Goal: Transaction & Acquisition: Purchase product/service

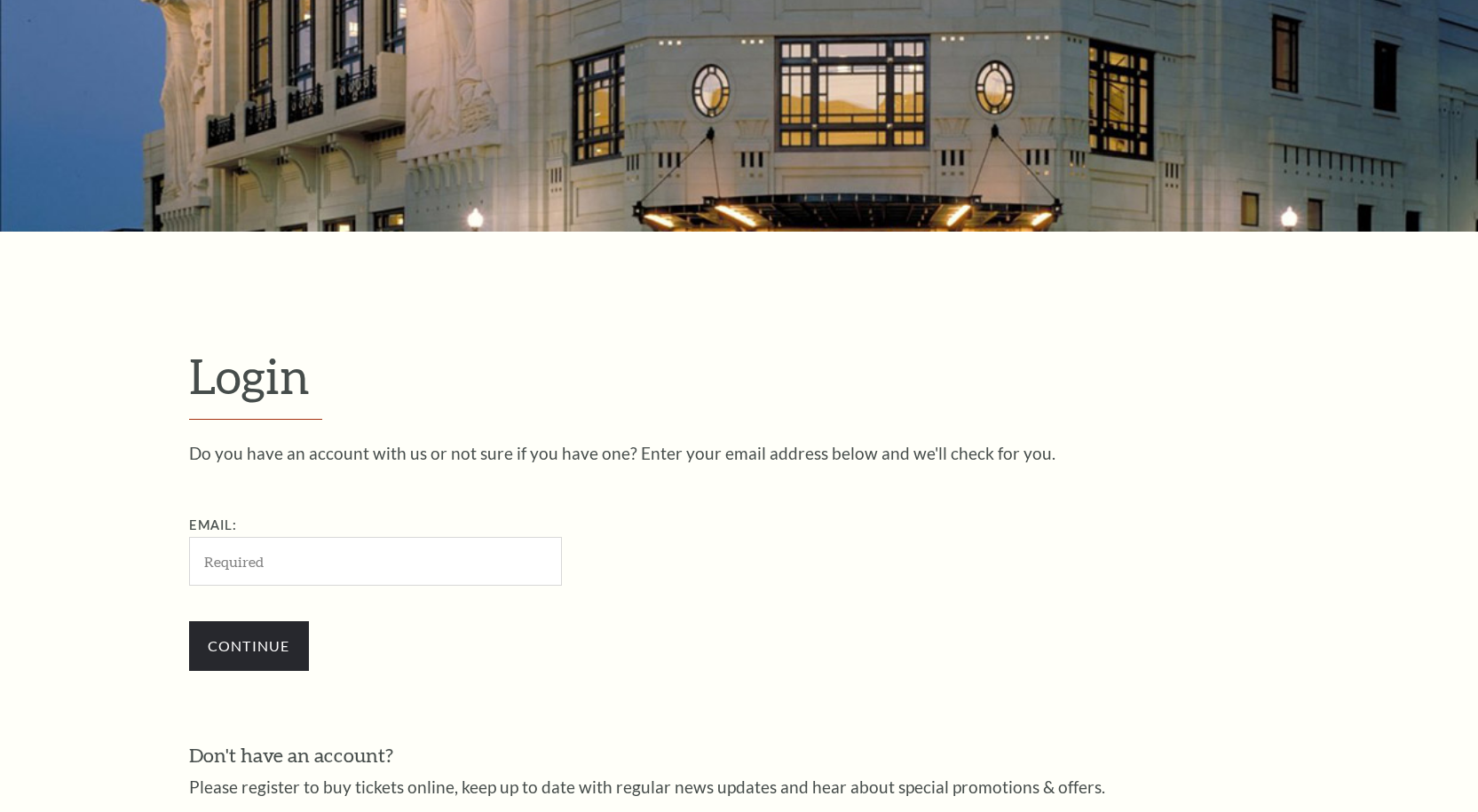
scroll to position [551, 0]
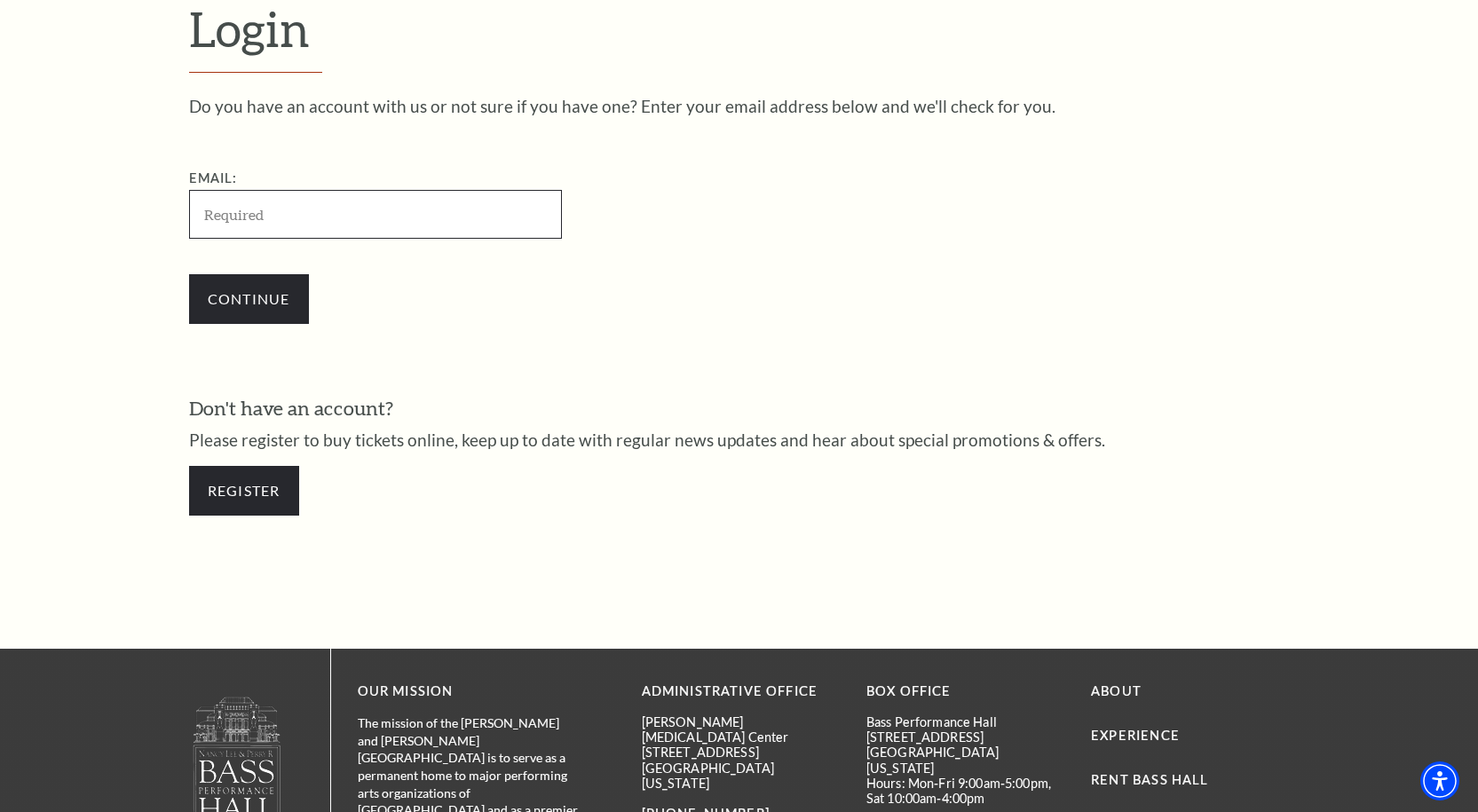
click at [281, 226] on input "Email:" at bounding box center [375, 214] width 373 height 48
type input "steph2131@gmail.com"
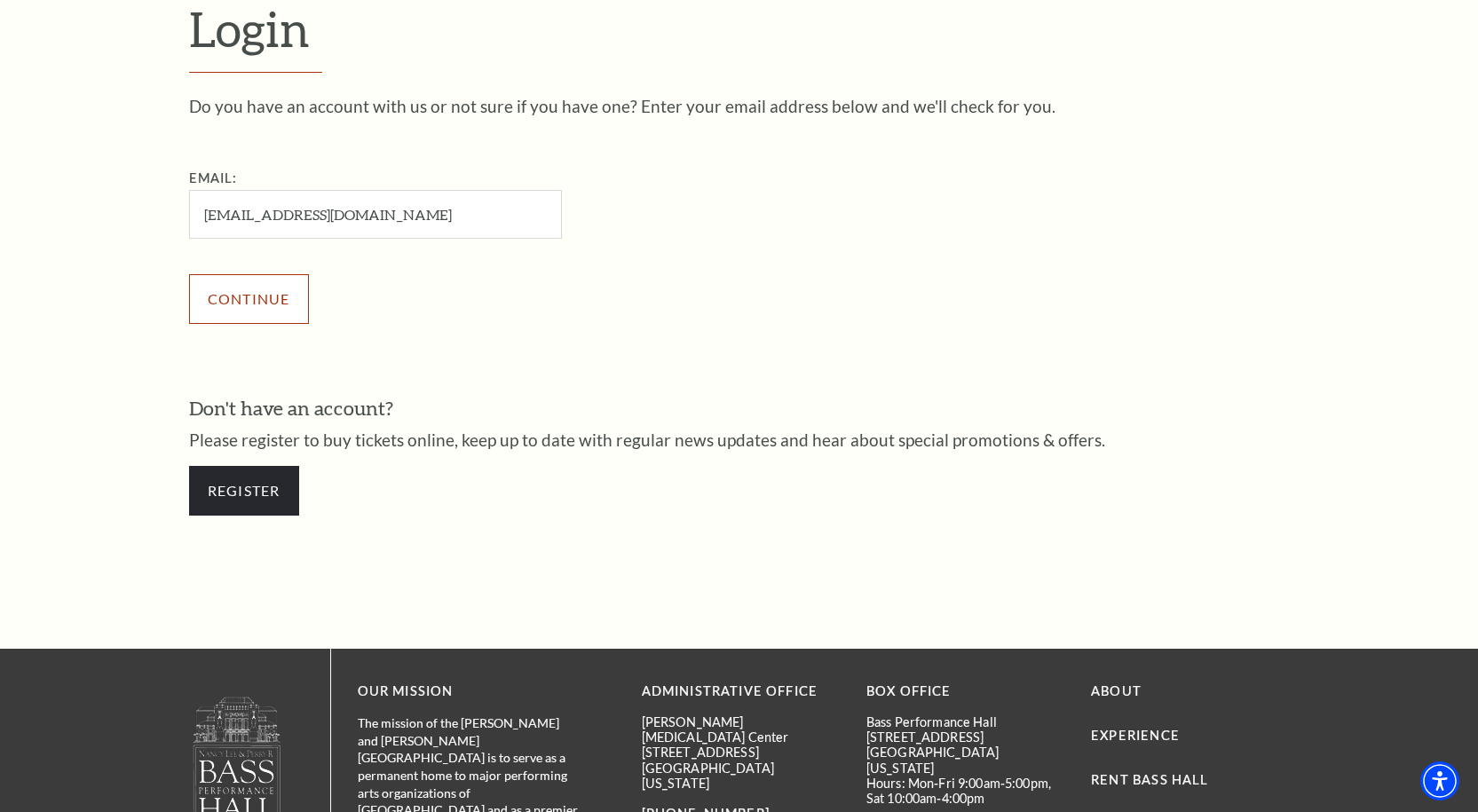
click at [242, 299] on input "Continue" at bounding box center [248, 299] width 120 height 49
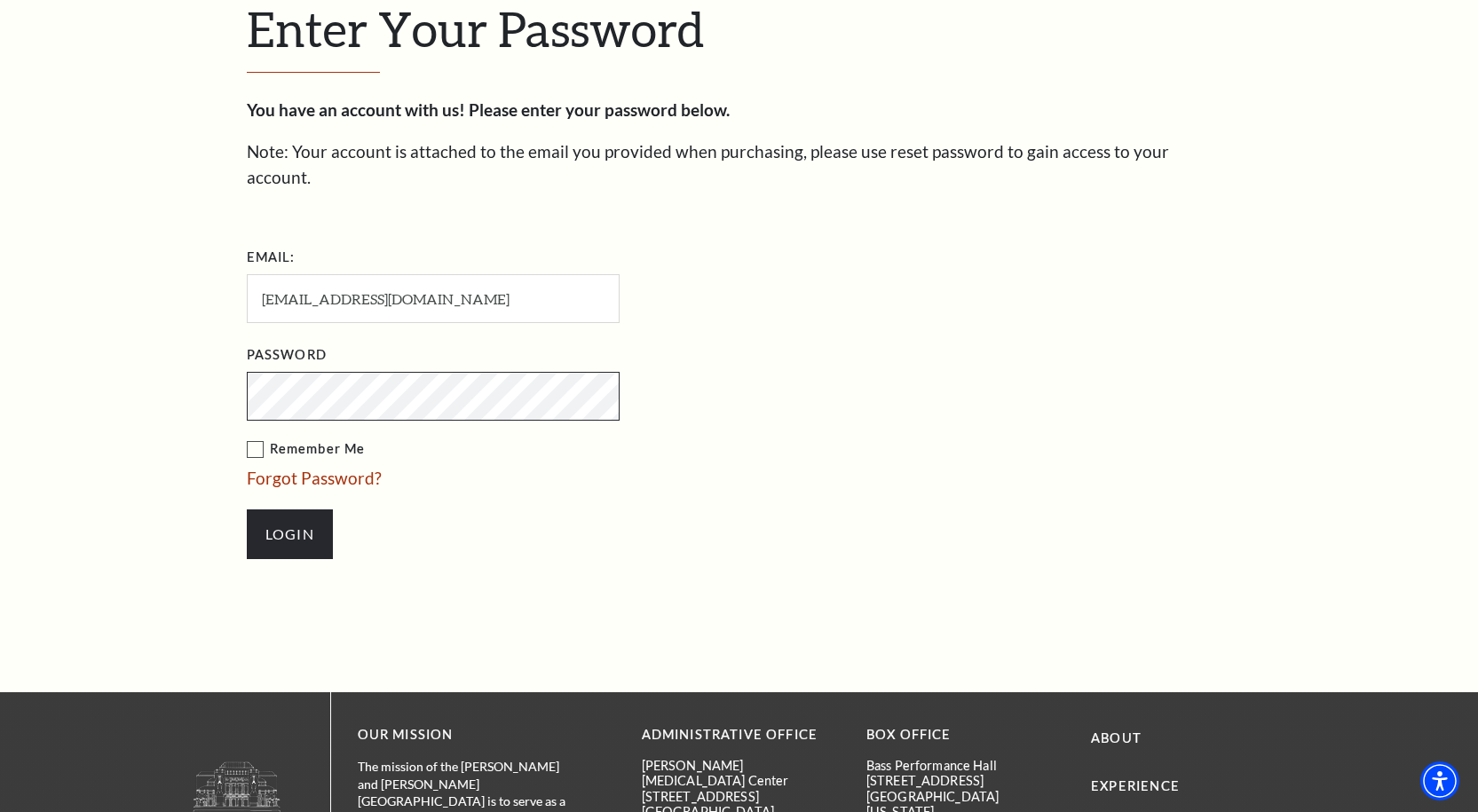
click at [247, 510] on input "Login" at bounding box center [290, 534] width 86 height 49
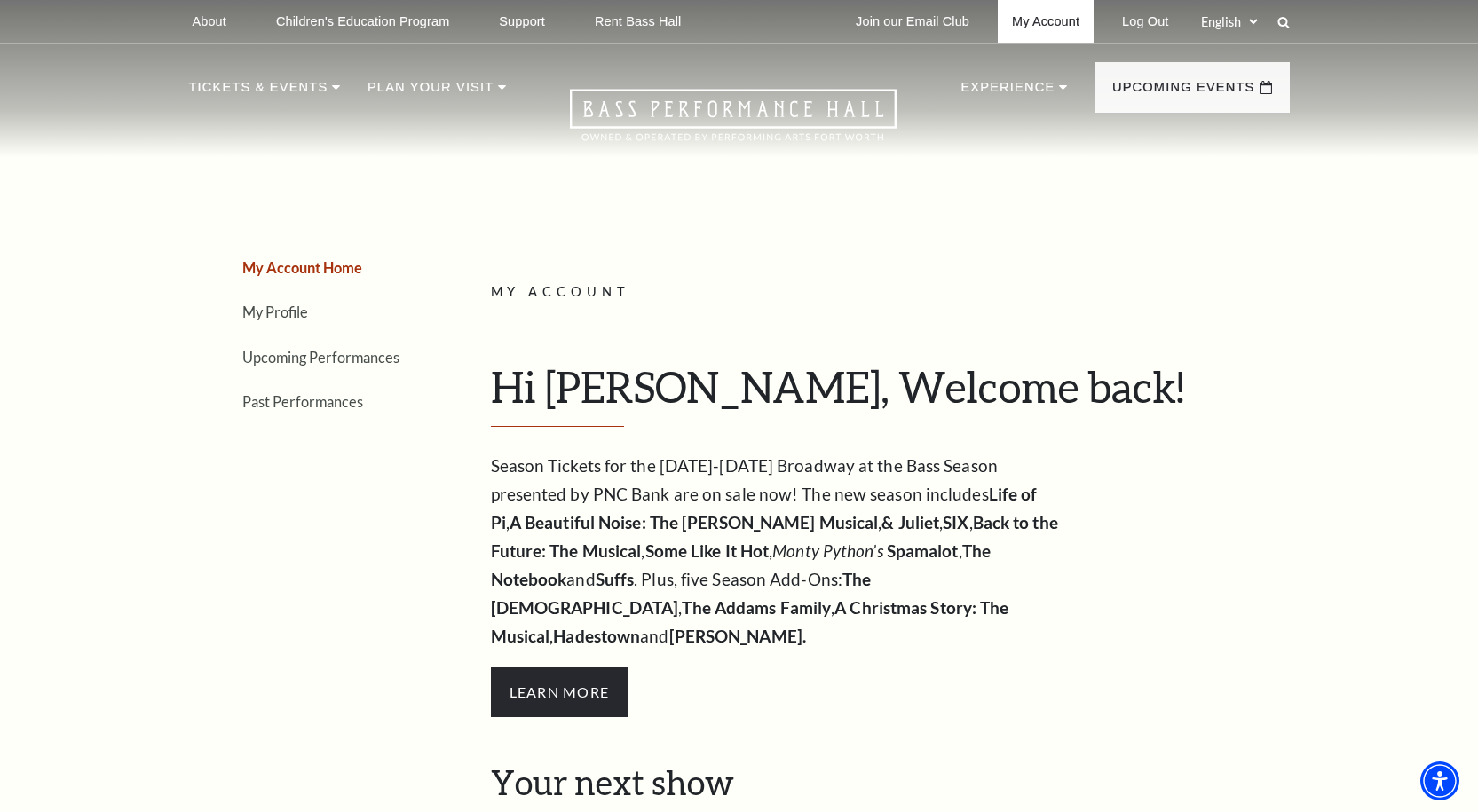
click at [1027, 25] on link "My Account" at bounding box center [1045, 22] width 96 height 44
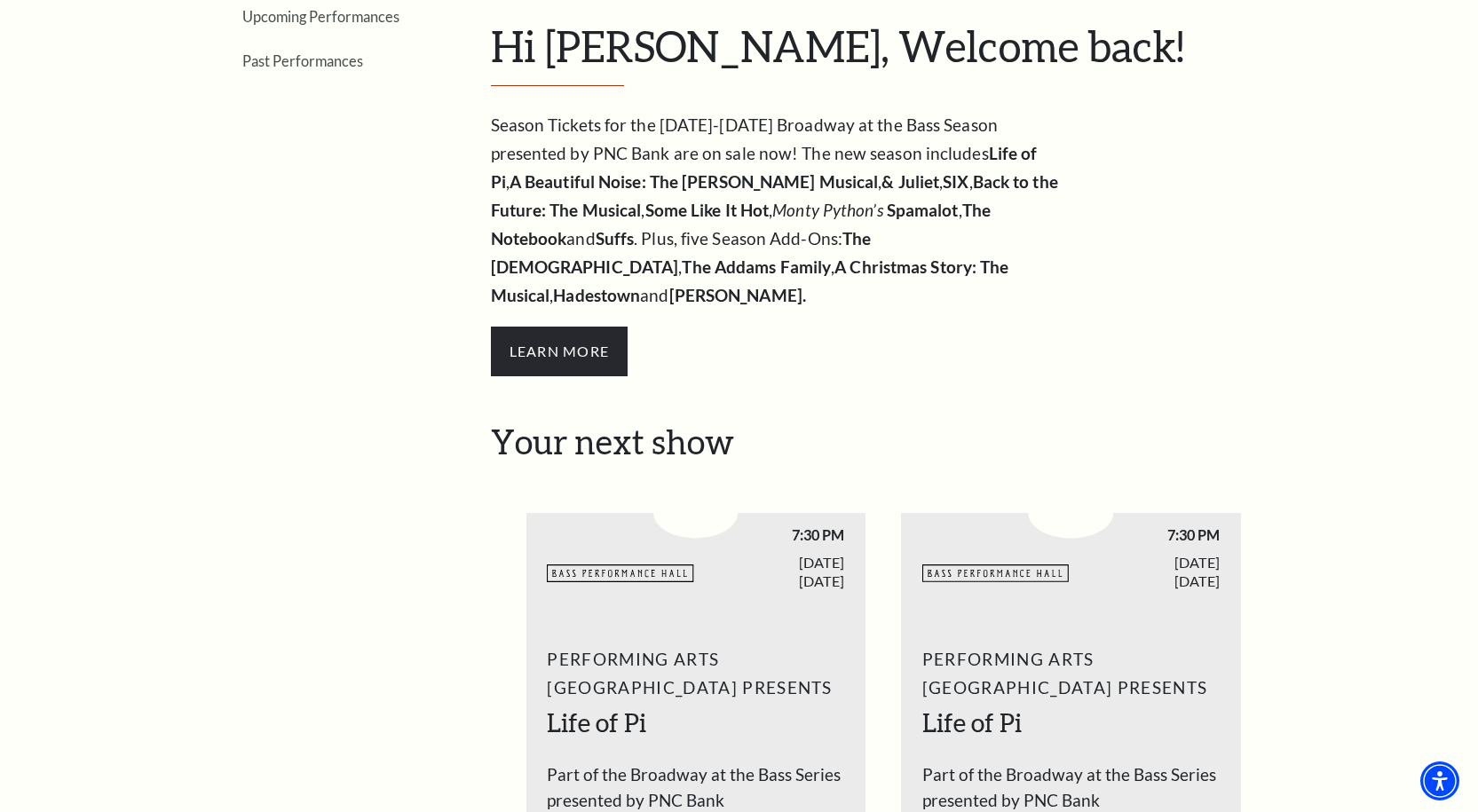
scroll to position [355, 0]
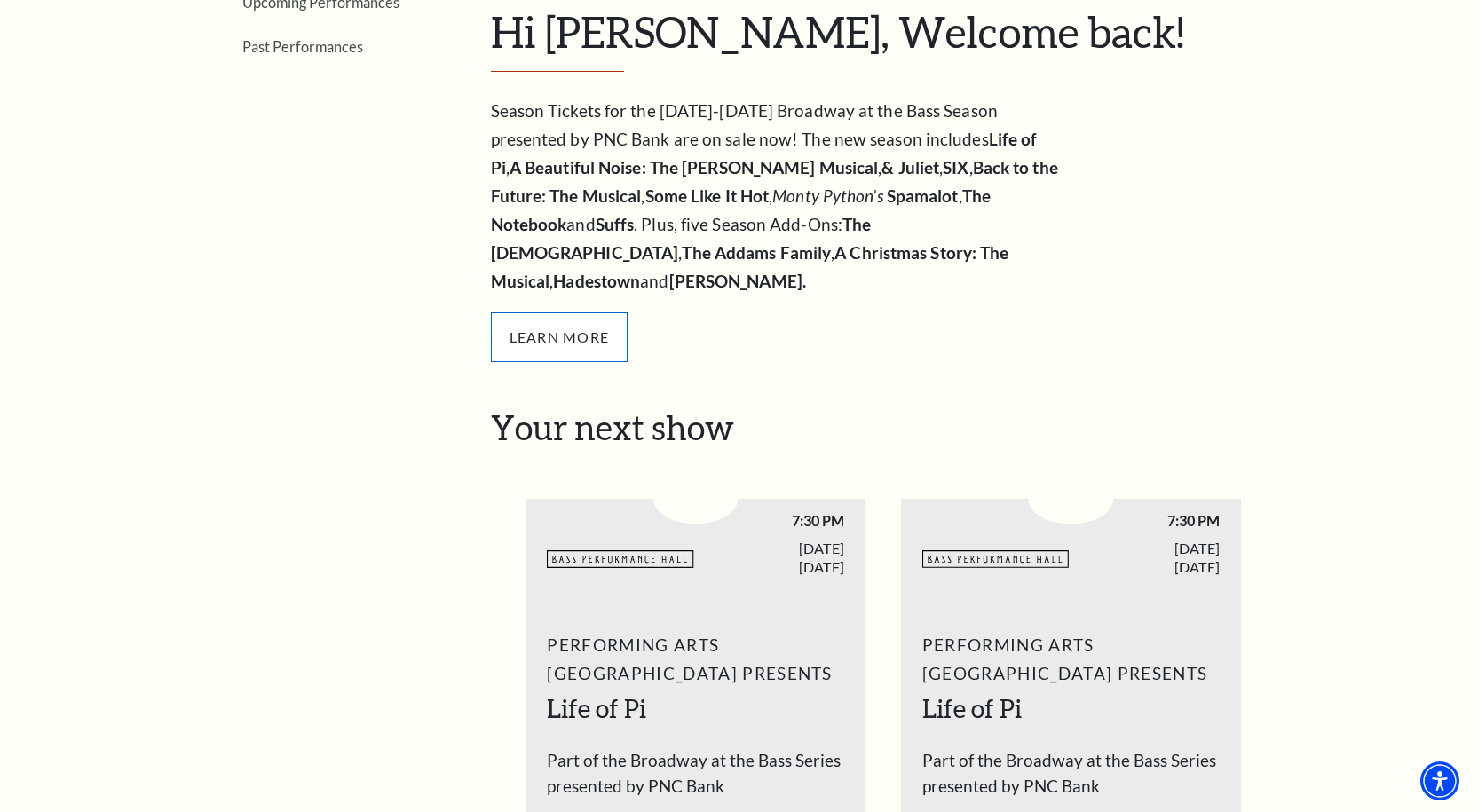
click at [553, 312] on span "Learn More" at bounding box center [559, 337] width 138 height 49
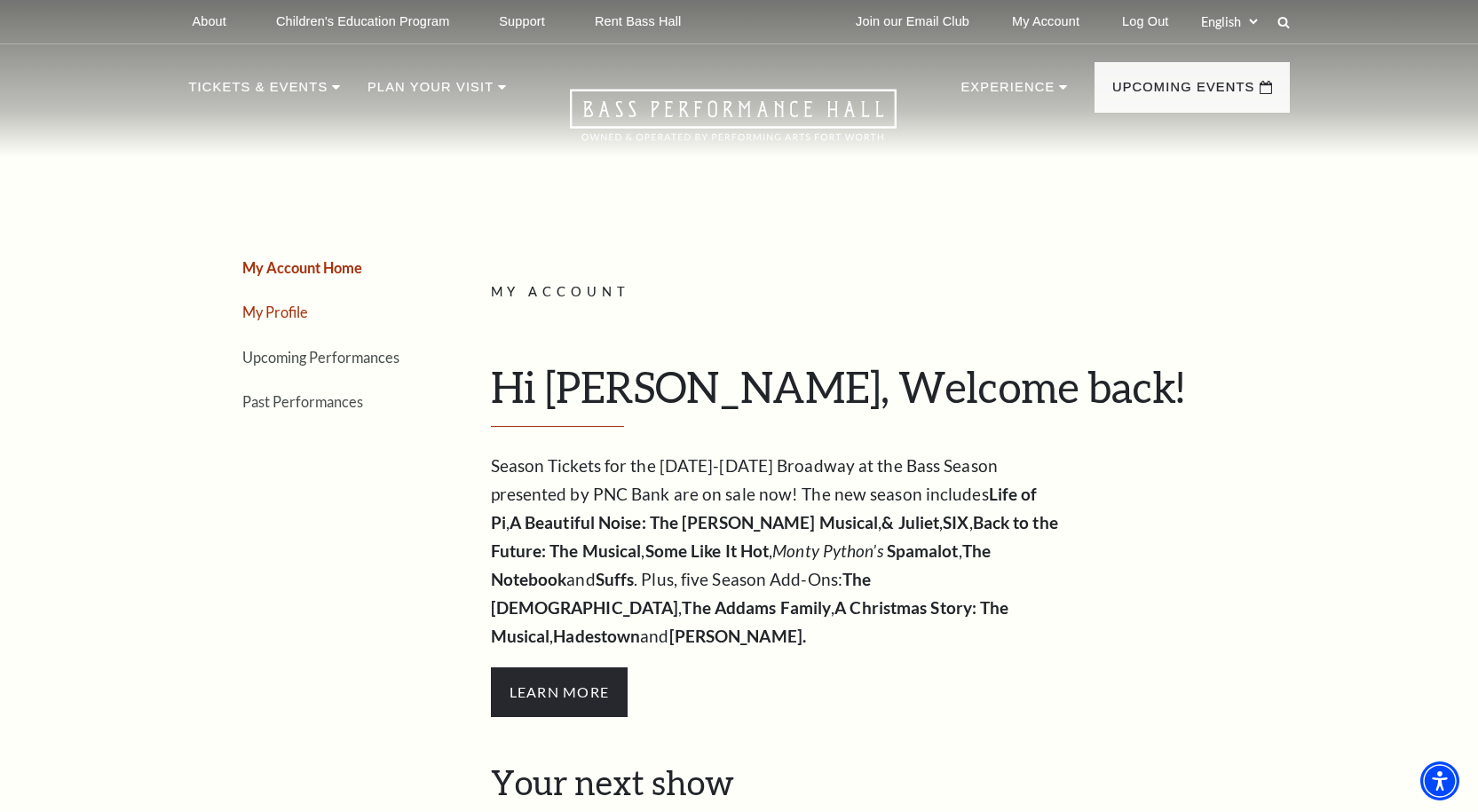
click at [287, 311] on link "My Profile" at bounding box center [275, 311] width 66 height 16
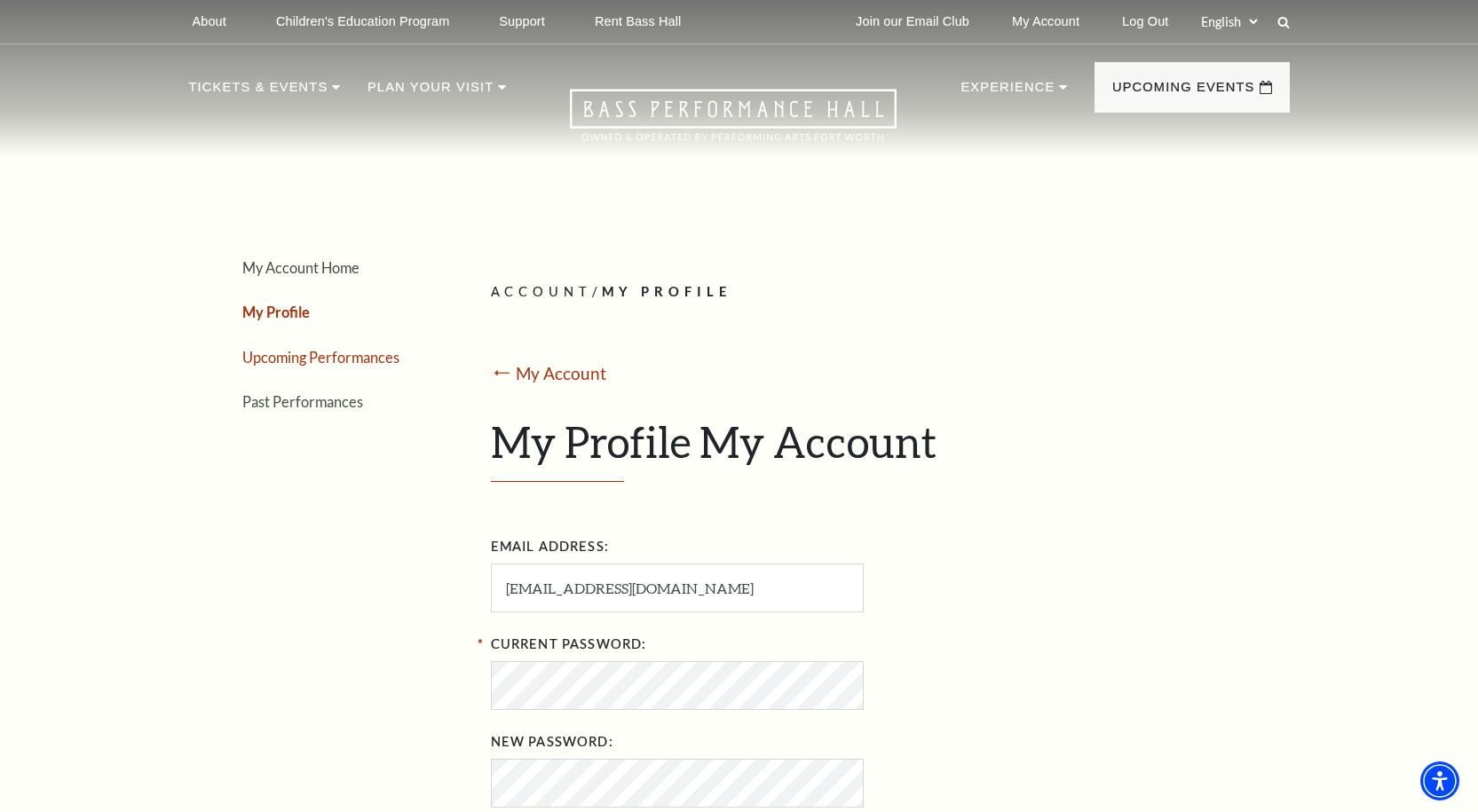
click at [306, 350] on link "Upcoming Performances" at bounding box center [321, 357] width 157 height 16
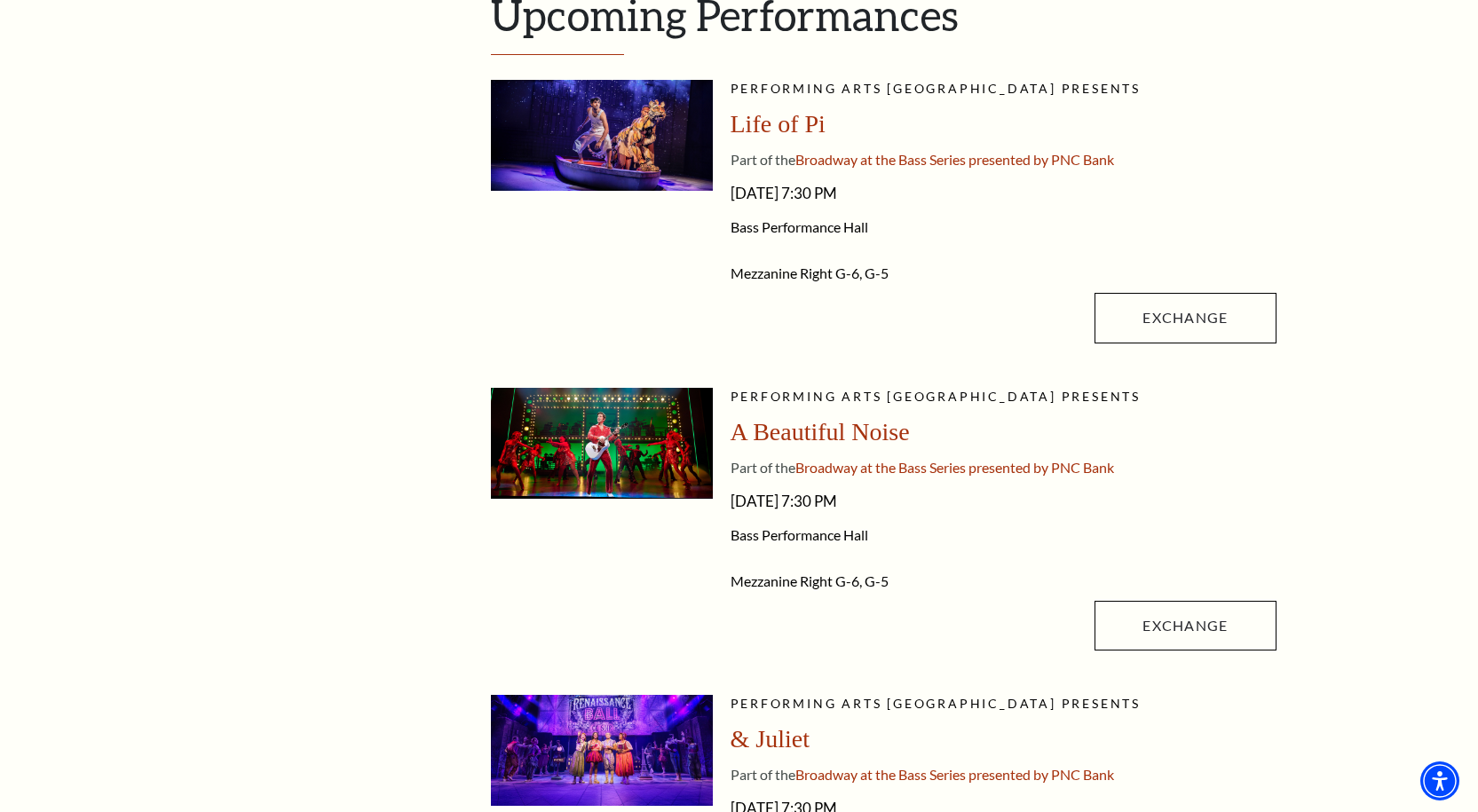
scroll to position [355, 0]
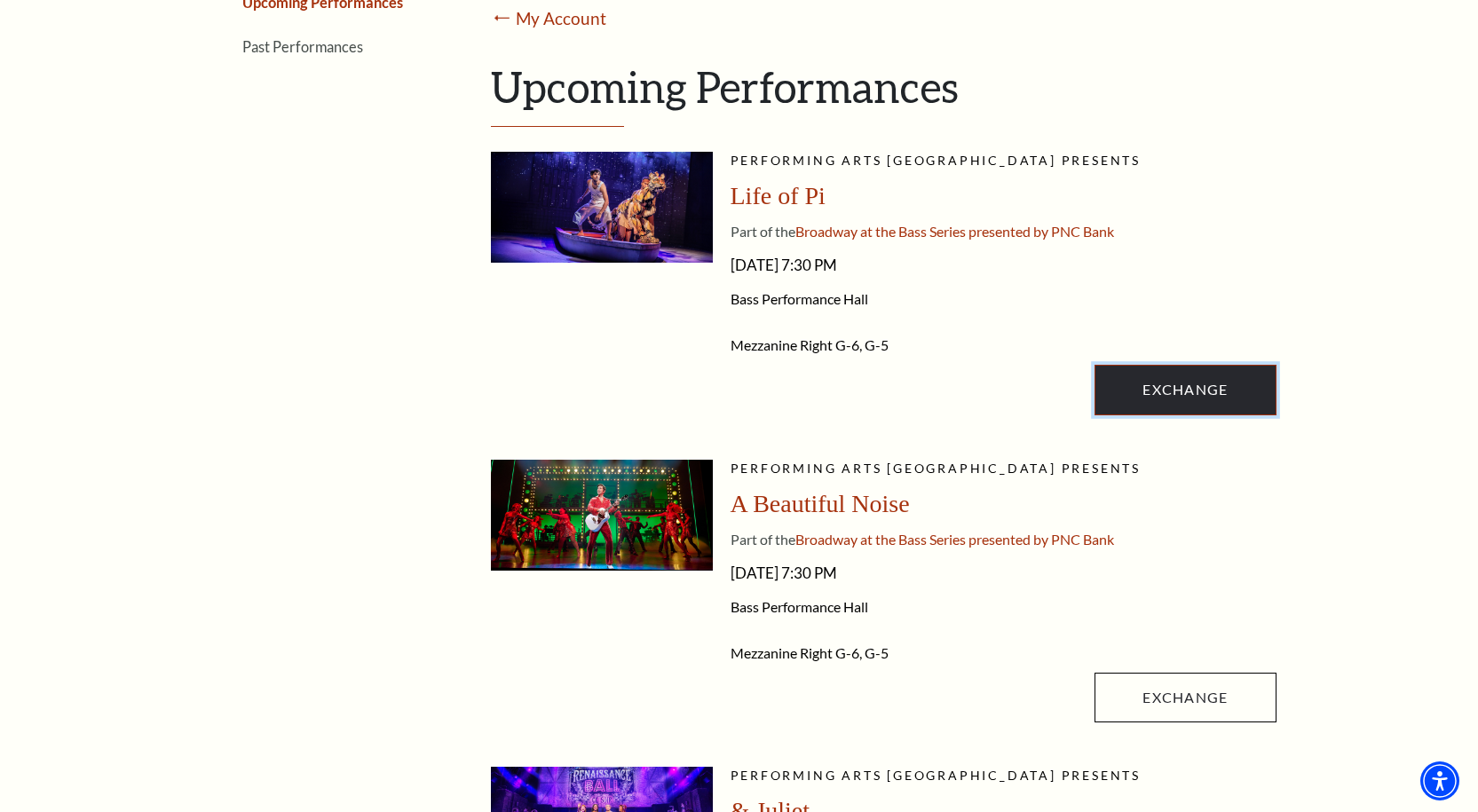
click at [1168, 399] on link "Exchange" at bounding box center [1185, 389] width 181 height 49
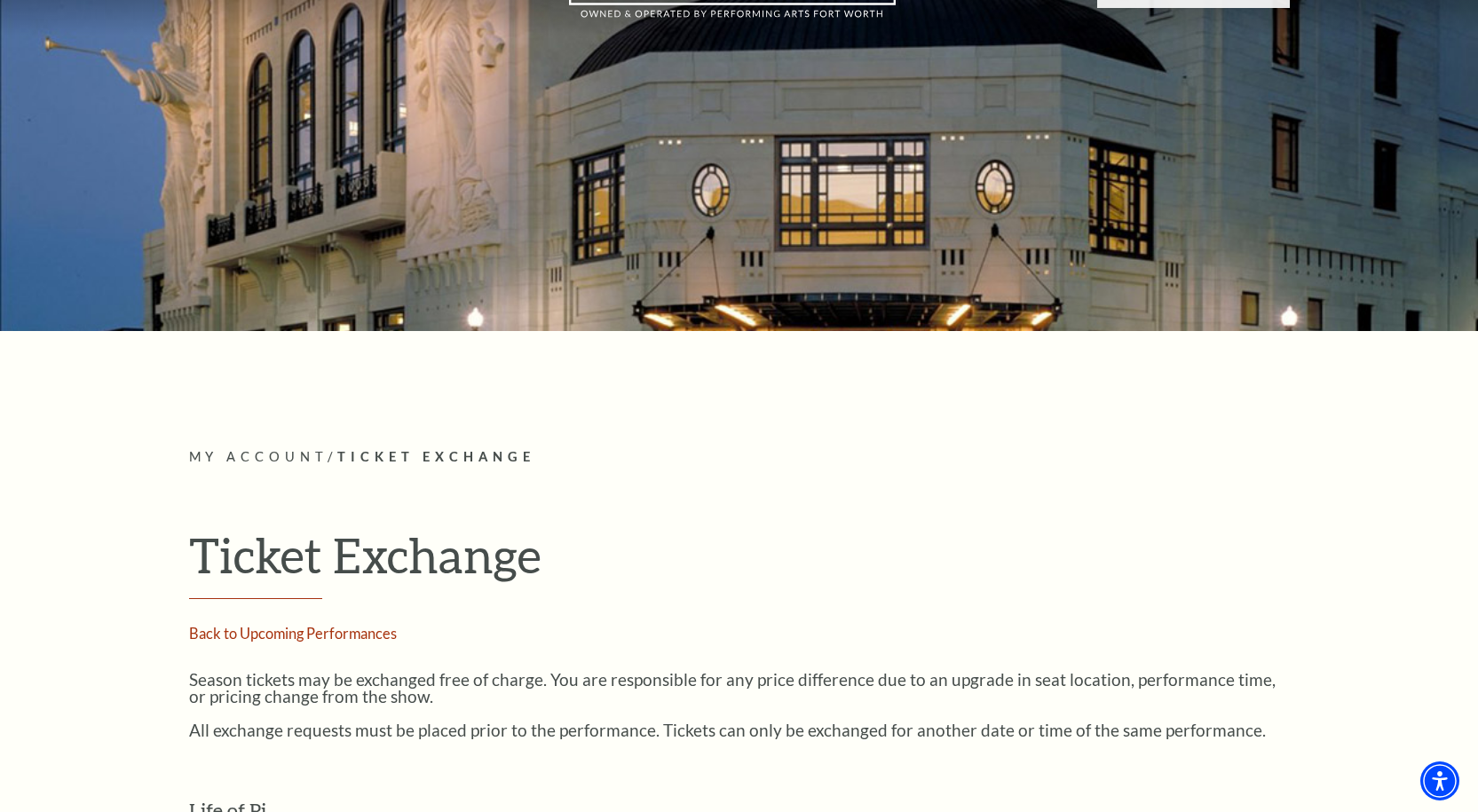
scroll to position [89, 0]
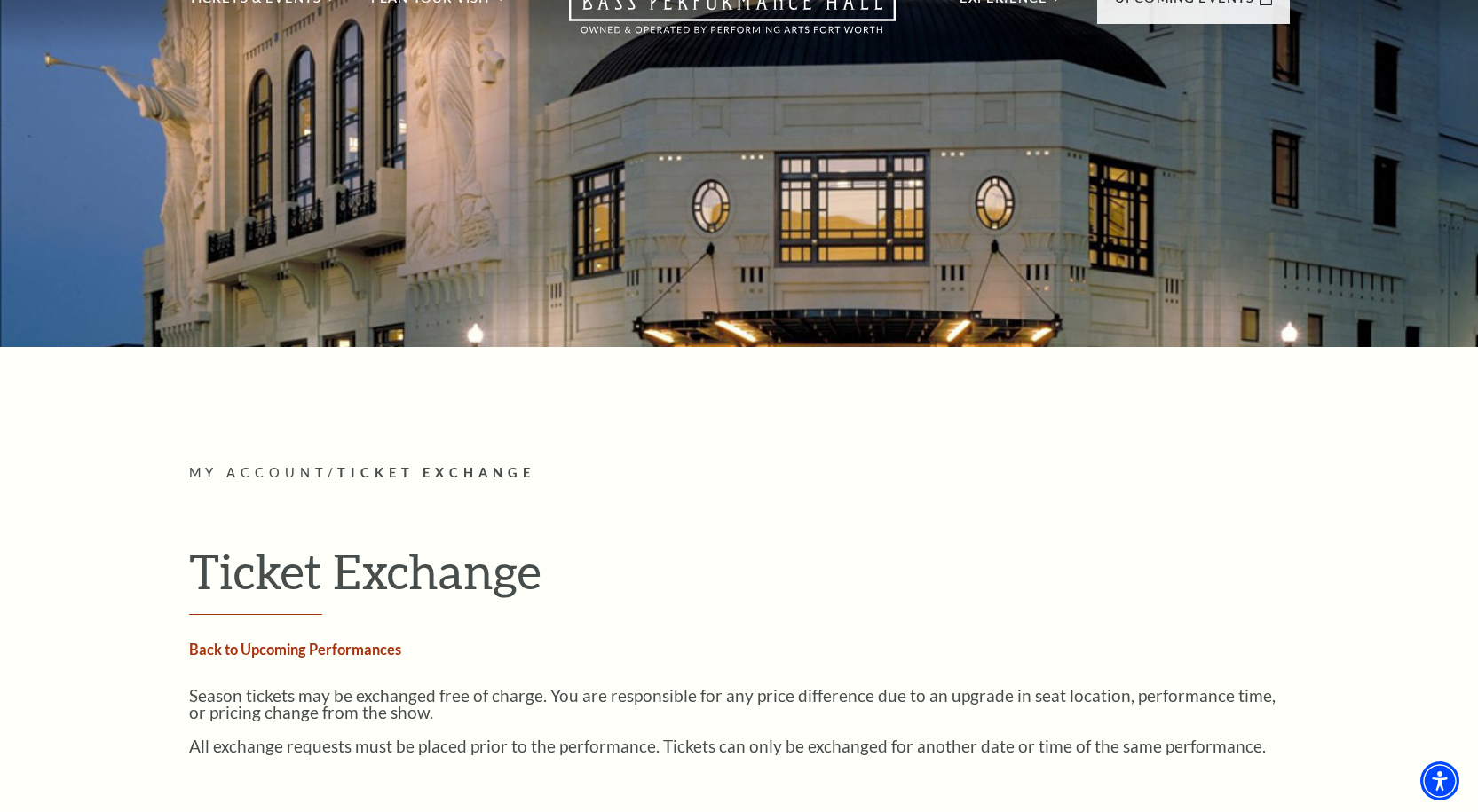
click at [270, 651] on link "Back to Upcoming Performances" at bounding box center [295, 649] width 212 height 16
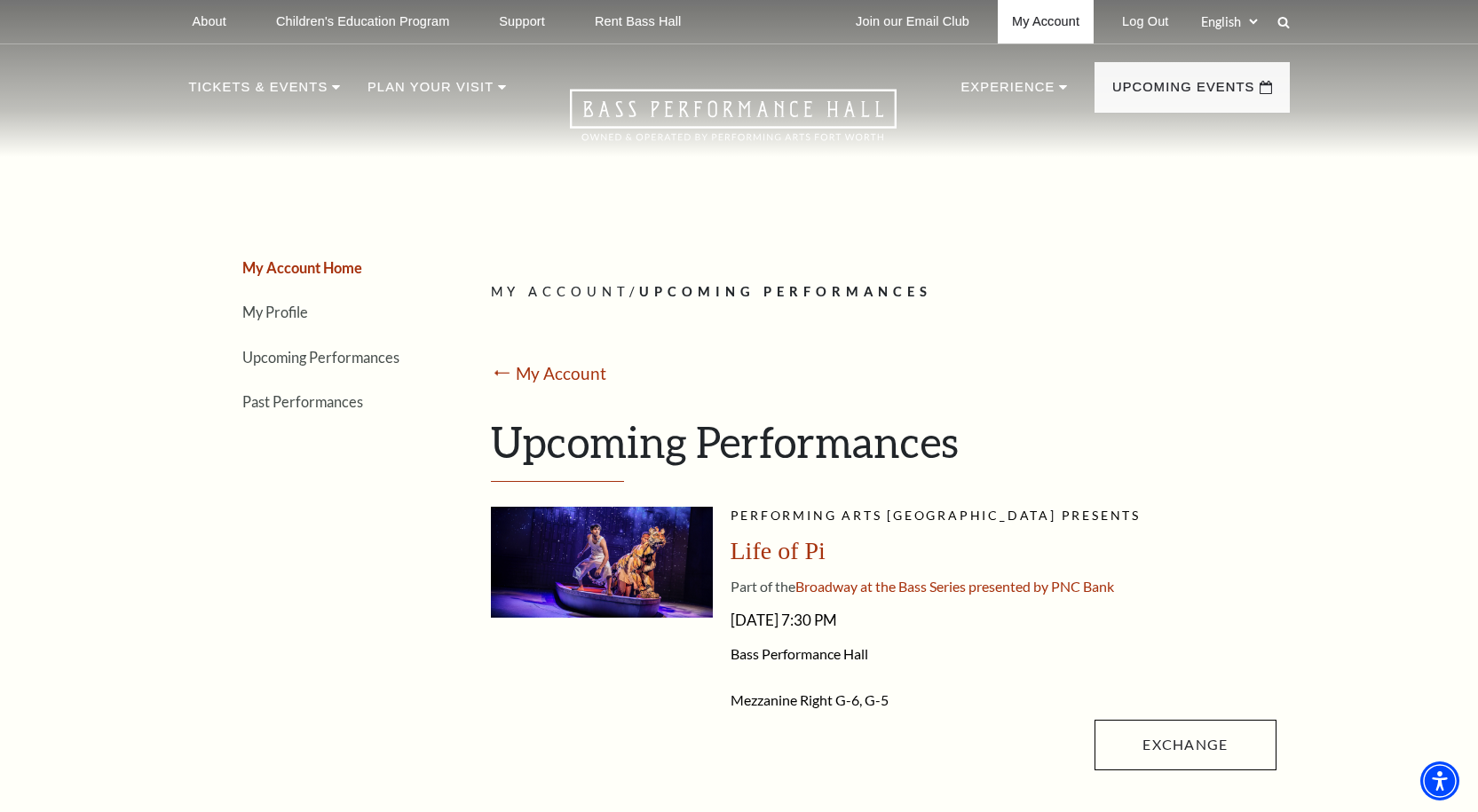
click at [1033, 21] on link "My Account" at bounding box center [1045, 22] width 96 height 44
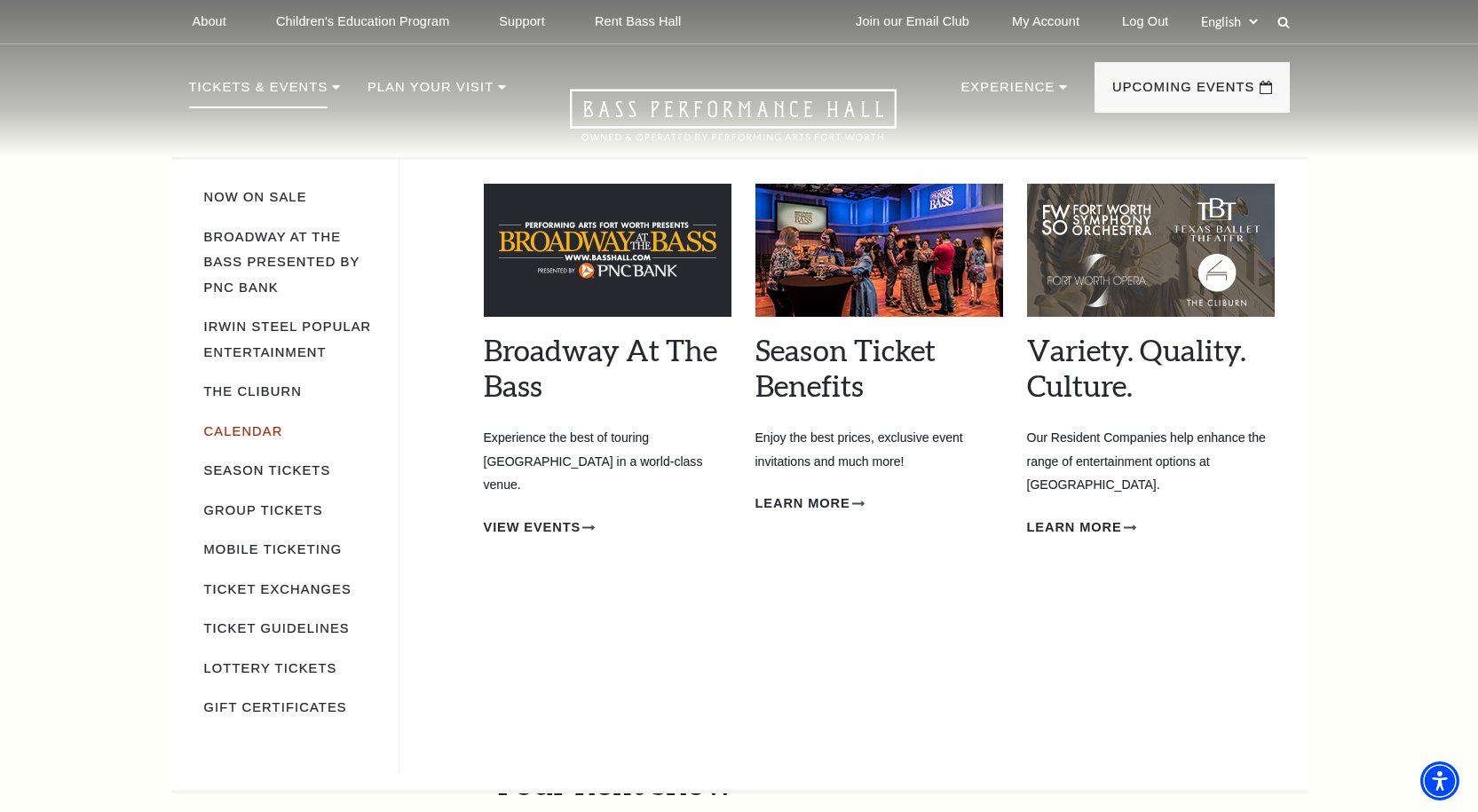
click at [233, 424] on link "Calendar" at bounding box center [243, 431] width 79 height 15
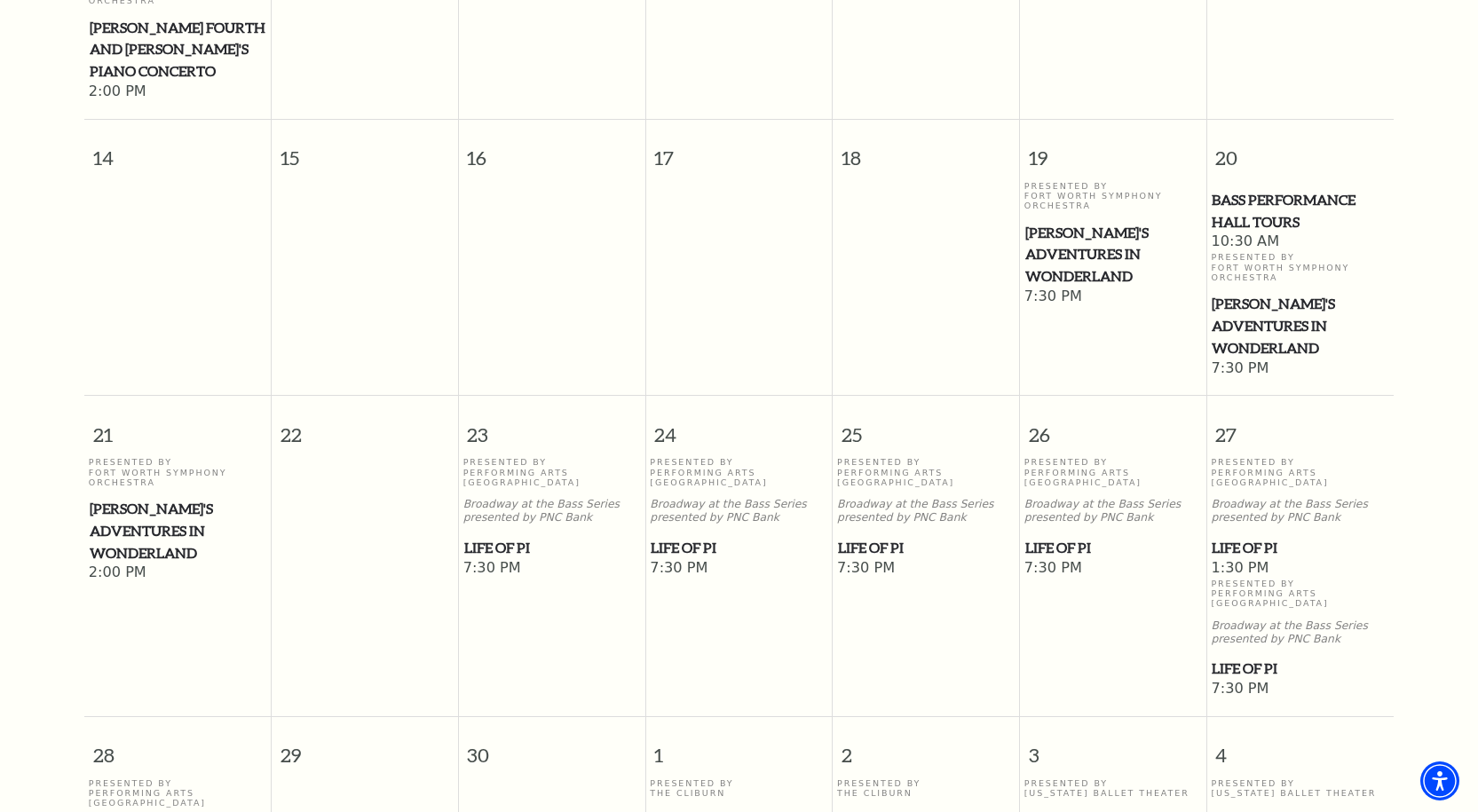
scroll to position [976, 0]
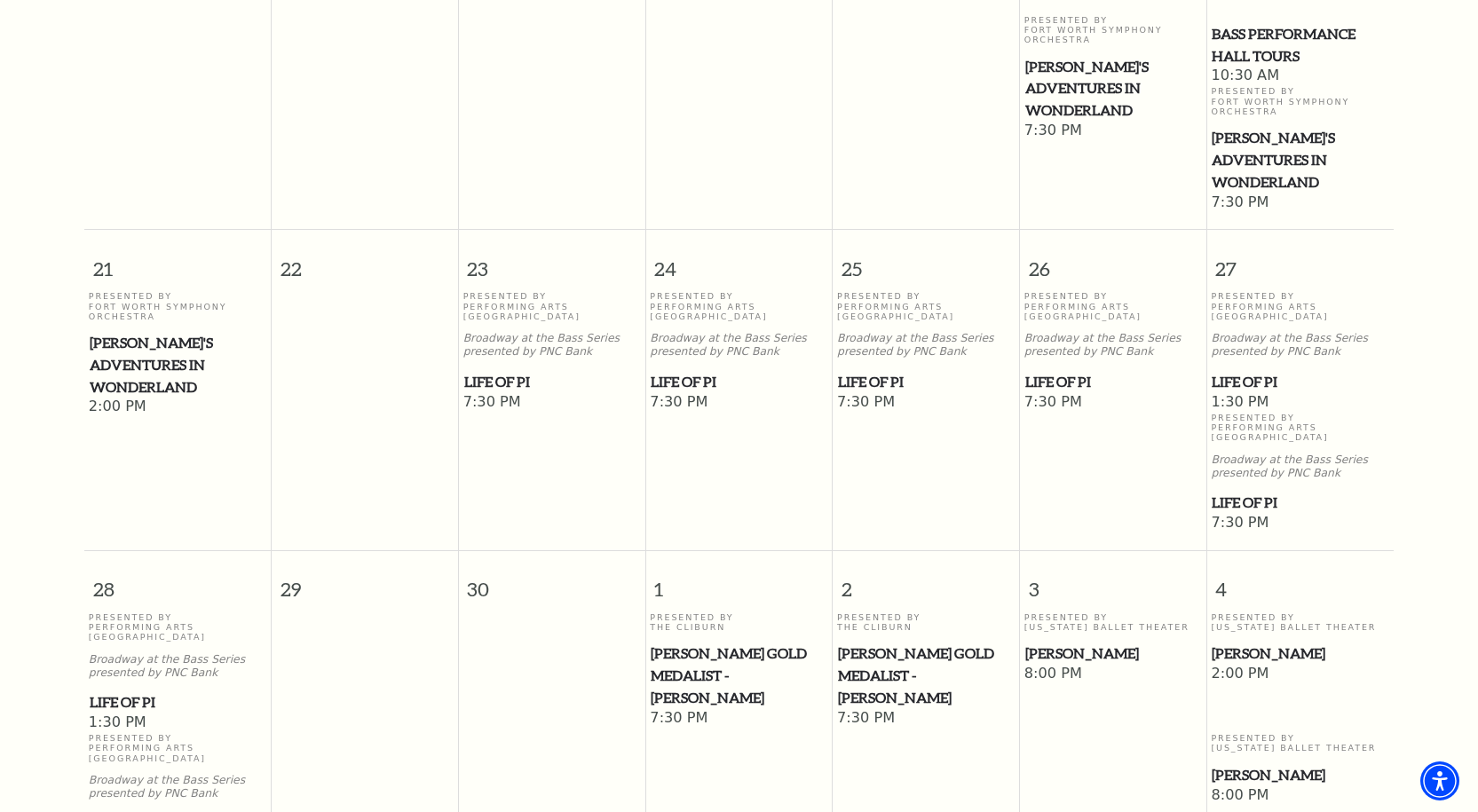
click at [1229, 491] on span "Life of Pi" at bounding box center [1299, 502] width 176 height 22
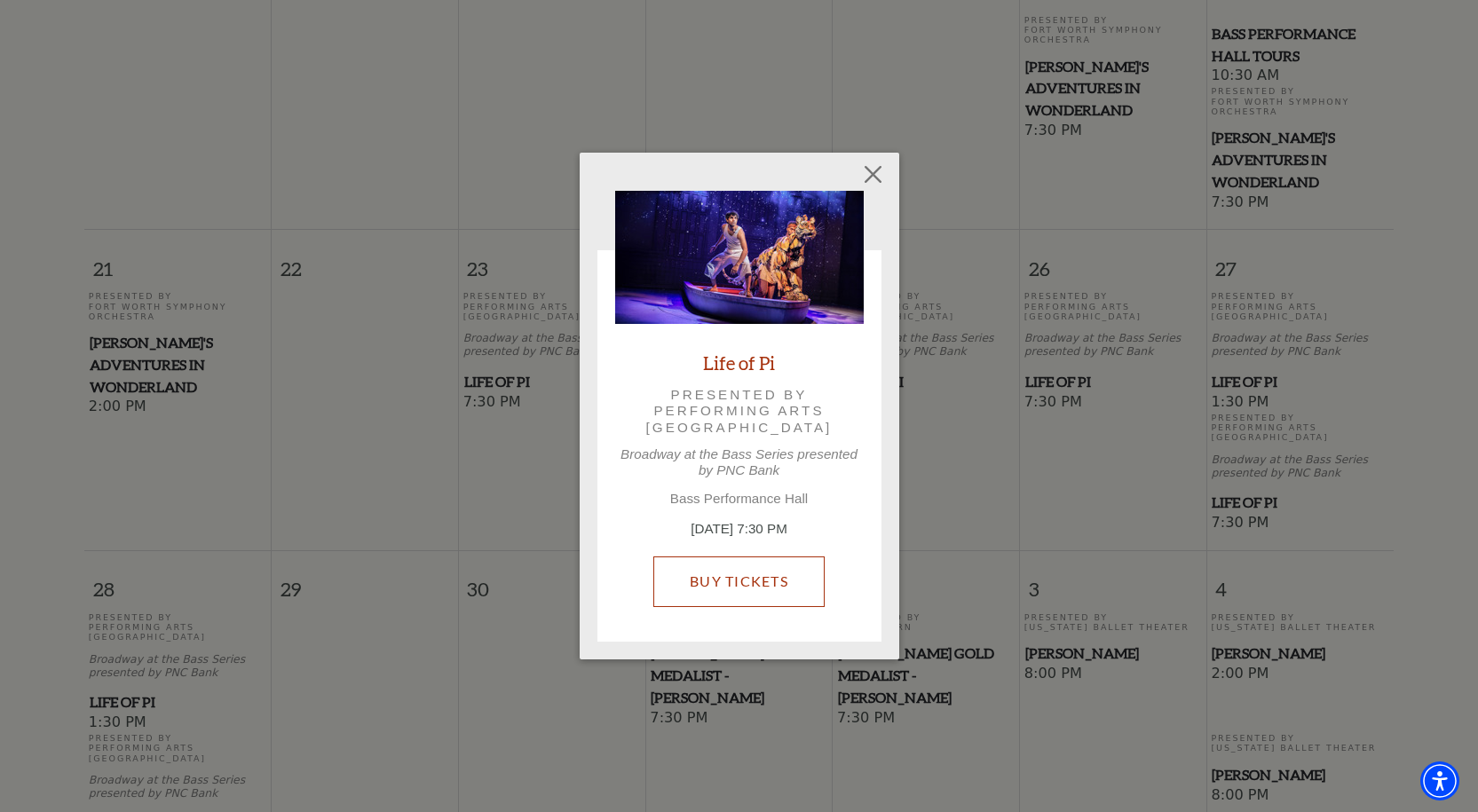
click at [733, 578] on link "Buy Tickets" at bounding box center [739, 581] width 172 height 49
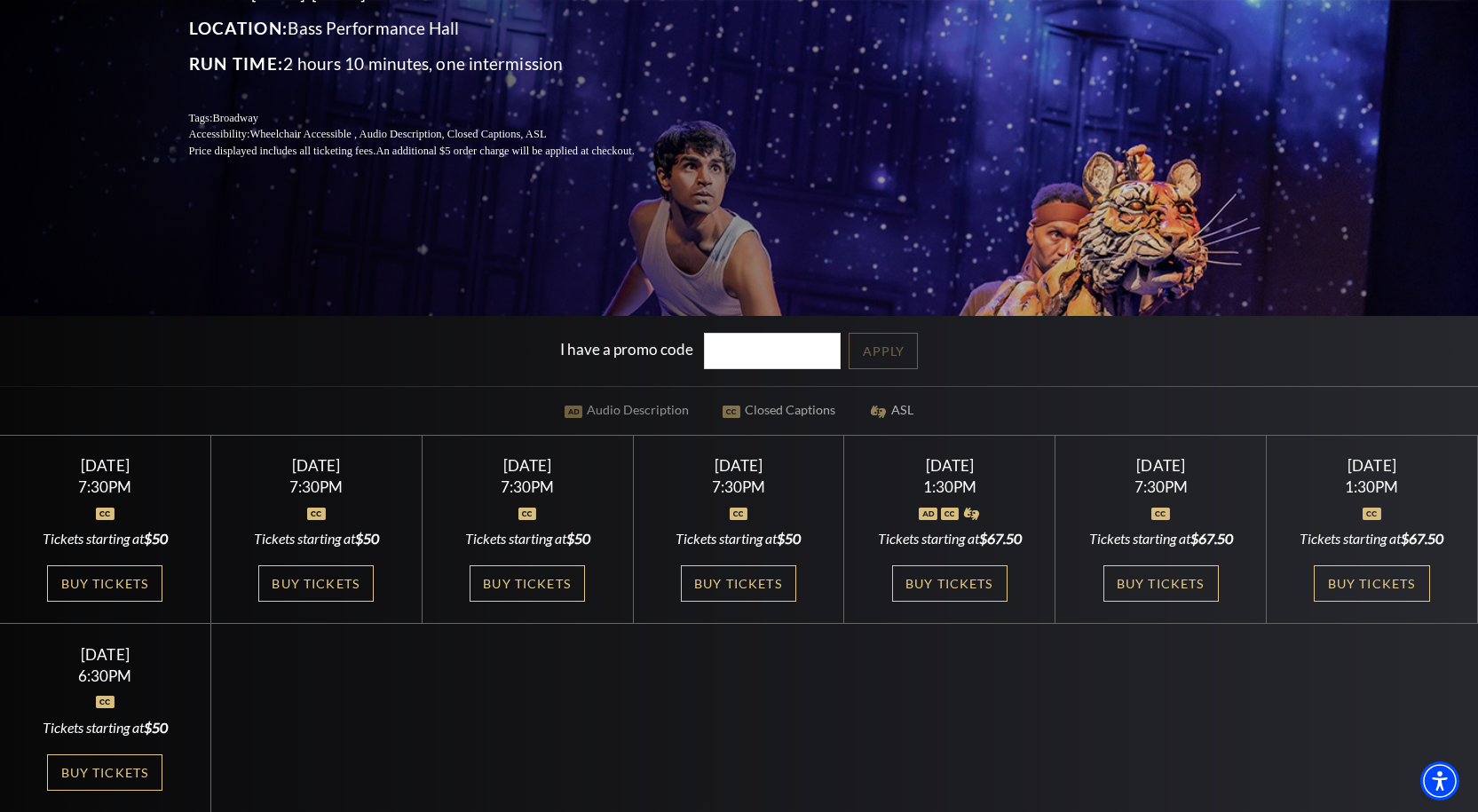
scroll to position [355, 0]
